Goal: Task Accomplishment & Management: Complete application form

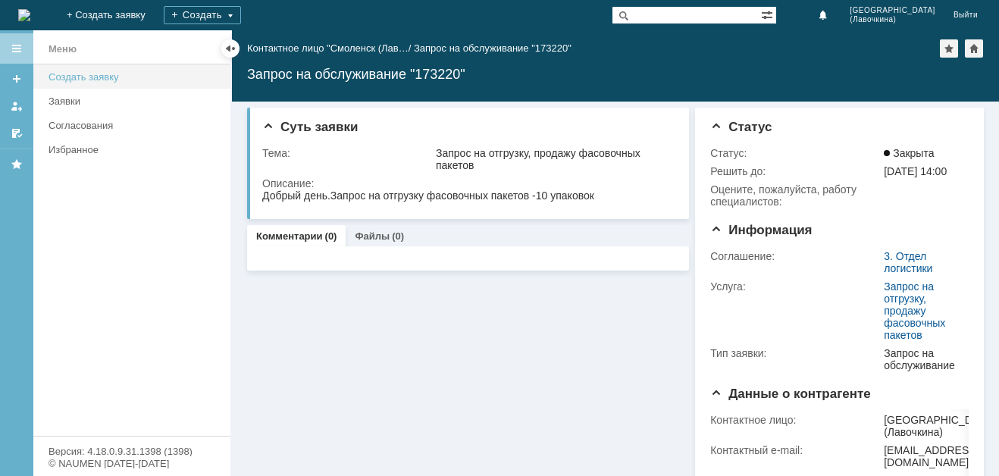
click at [128, 77] on div "Создать заявку" at bounding box center [135, 76] width 173 height 11
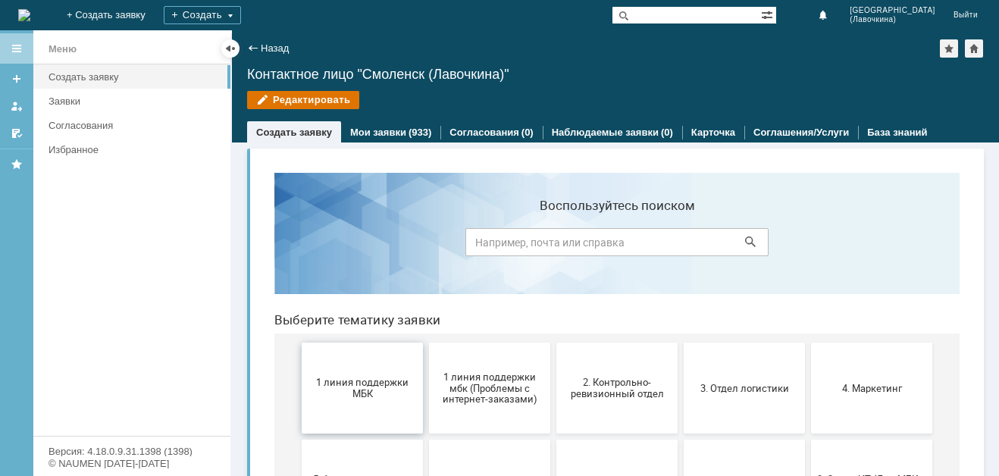
click at [358, 393] on span "1 линия поддержки МБК" at bounding box center [362, 388] width 112 height 23
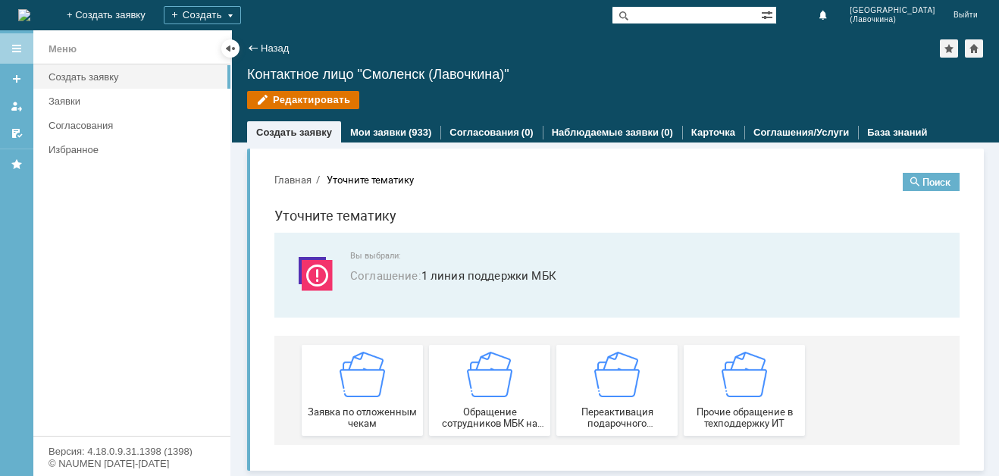
click at [358, 392] on img at bounding box center [362, 374] width 45 height 45
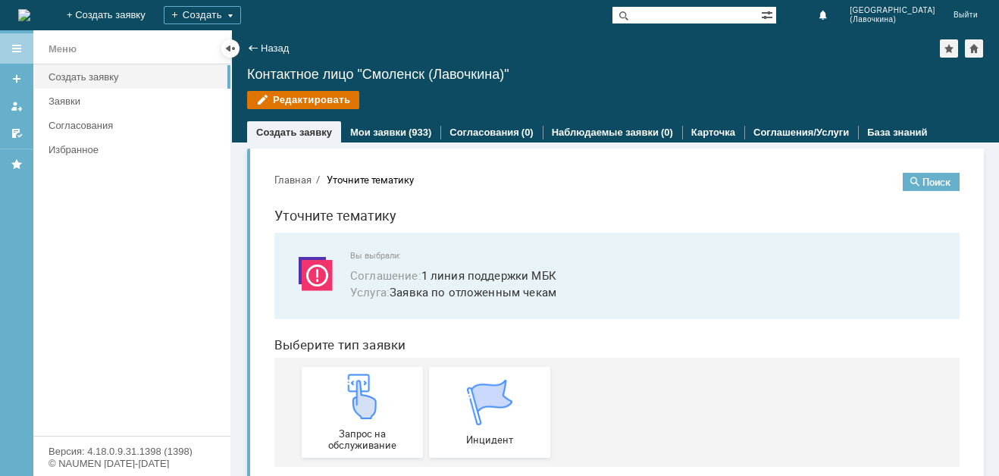
click at [358, 392] on img at bounding box center [362, 396] width 45 height 45
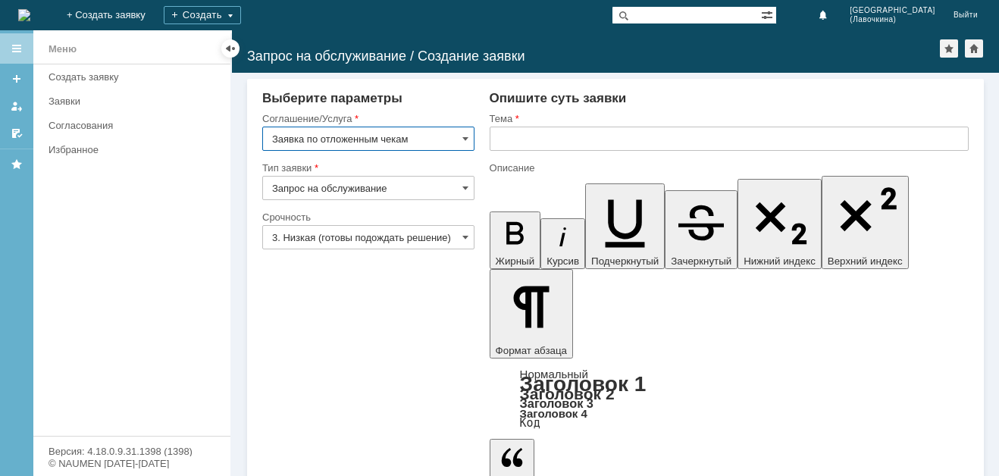
click at [381, 238] on input "3. Низкая (готовы подождать решение)" at bounding box center [368, 237] width 212 height 24
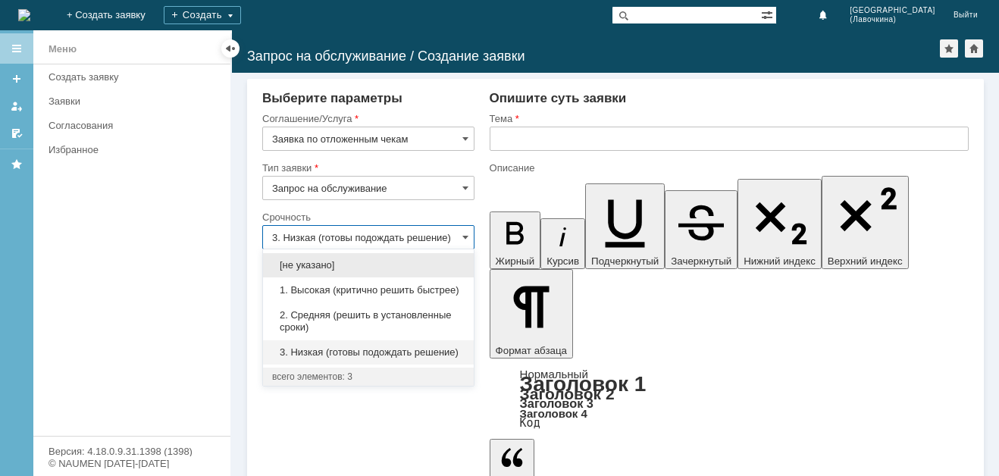
click at [328, 314] on span "2. Средняя (решить в установленные сроки)" at bounding box center [368, 321] width 192 height 24
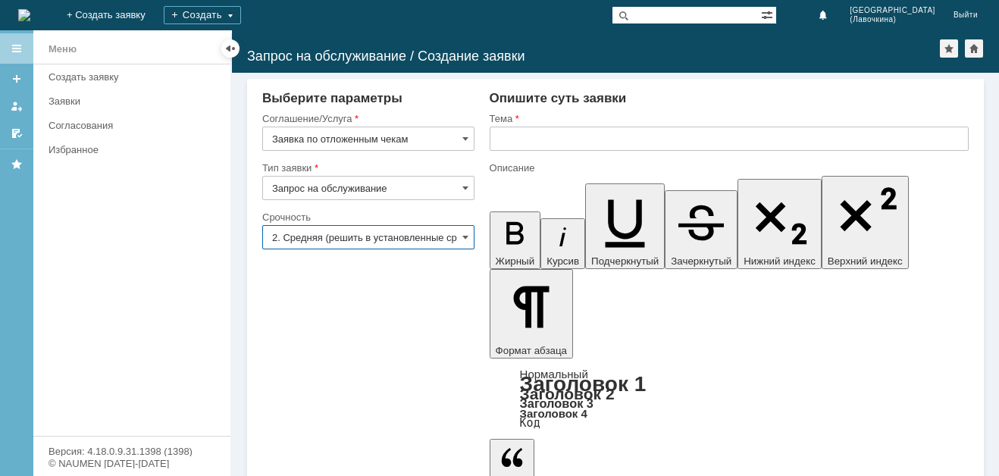
type input "2. Средняя (решить в установленные сроки)"
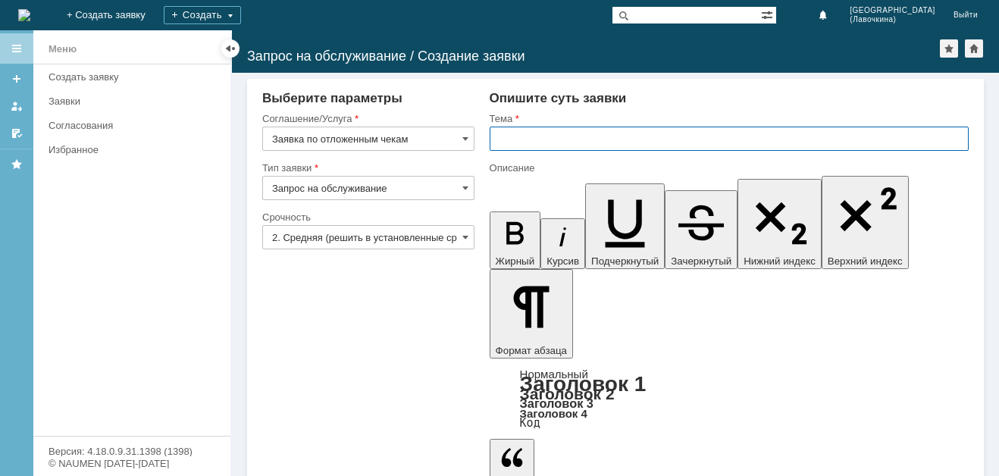
click at [526, 141] on input "text" at bounding box center [729, 139] width 479 height 24
paste input "Заявка по отложенным чекам"
type input "Заявка по отложенным чекам"
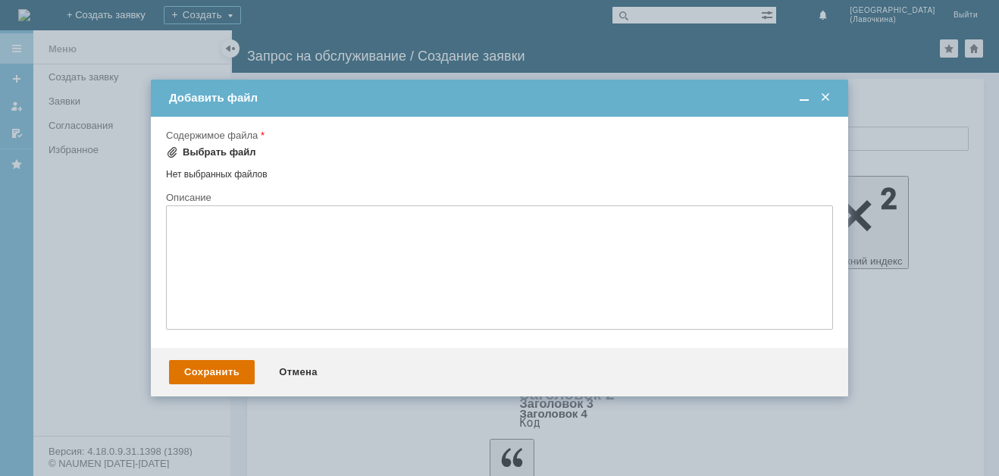
click at [209, 151] on div "Выбрать файл" at bounding box center [220, 152] width 74 height 12
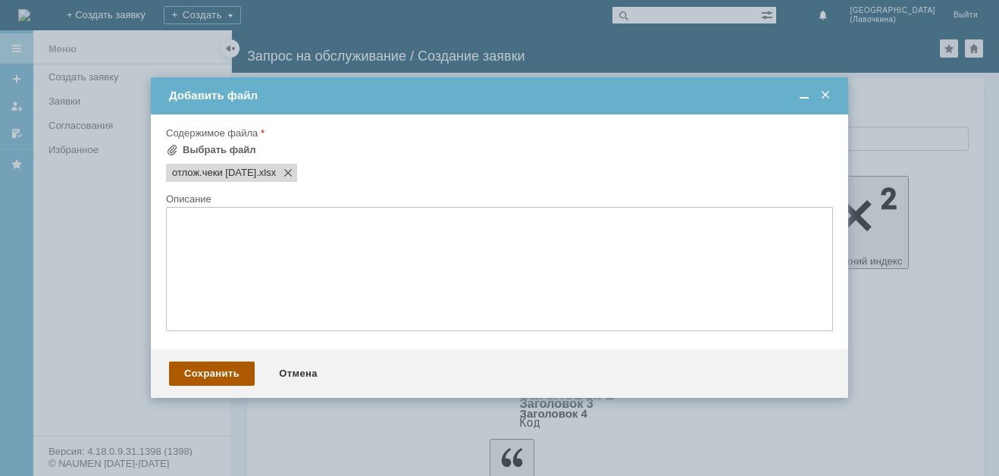
click at [219, 378] on div "Сохранить" at bounding box center [212, 373] width 86 height 24
